Goal: Task Accomplishment & Management: Manage account settings

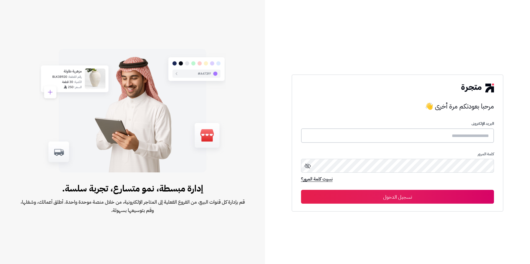
click at [460, 136] on input "text" at bounding box center [397, 136] width 193 height 15
click at [420, 196] on button "تسجيل الدخول" at bounding box center [397, 197] width 193 height 14
